Goal: Task Accomplishment & Management: Use online tool/utility

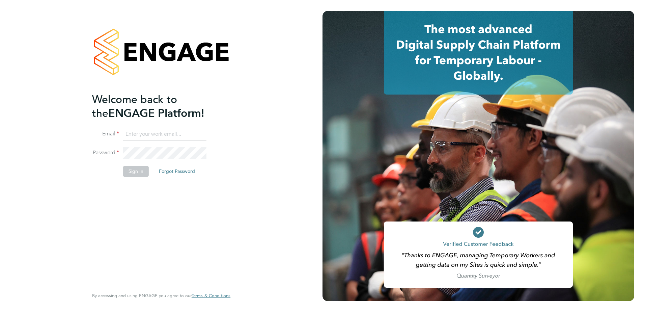
type input "[EMAIL_ADDRESS][DOMAIN_NAME]"
click at [133, 170] on button "Sign In" at bounding box center [136, 171] width 26 height 11
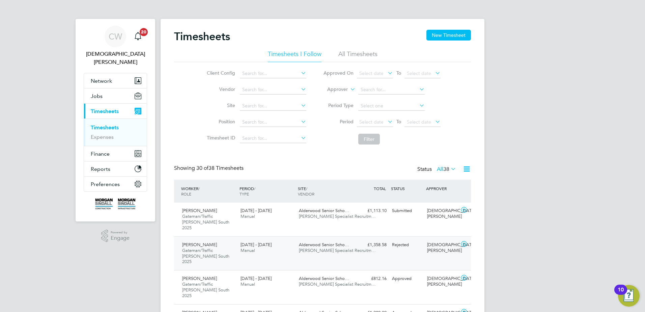
click at [449, 241] on div "[DEMOGRAPHIC_DATA][PERSON_NAME]" at bounding box center [441, 247] width 35 height 17
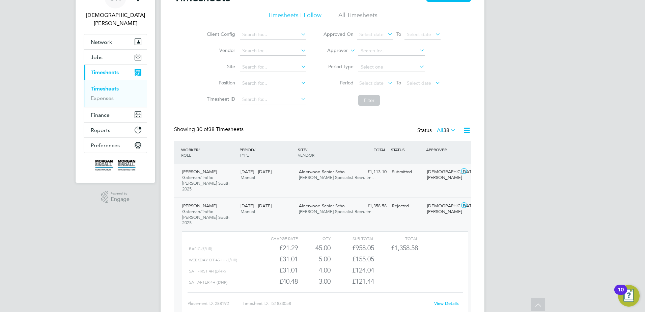
click at [464, 172] on icon at bounding box center [464, 170] width 8 height 5
